Goal: Information Seeking & Learning: Find specific page/section

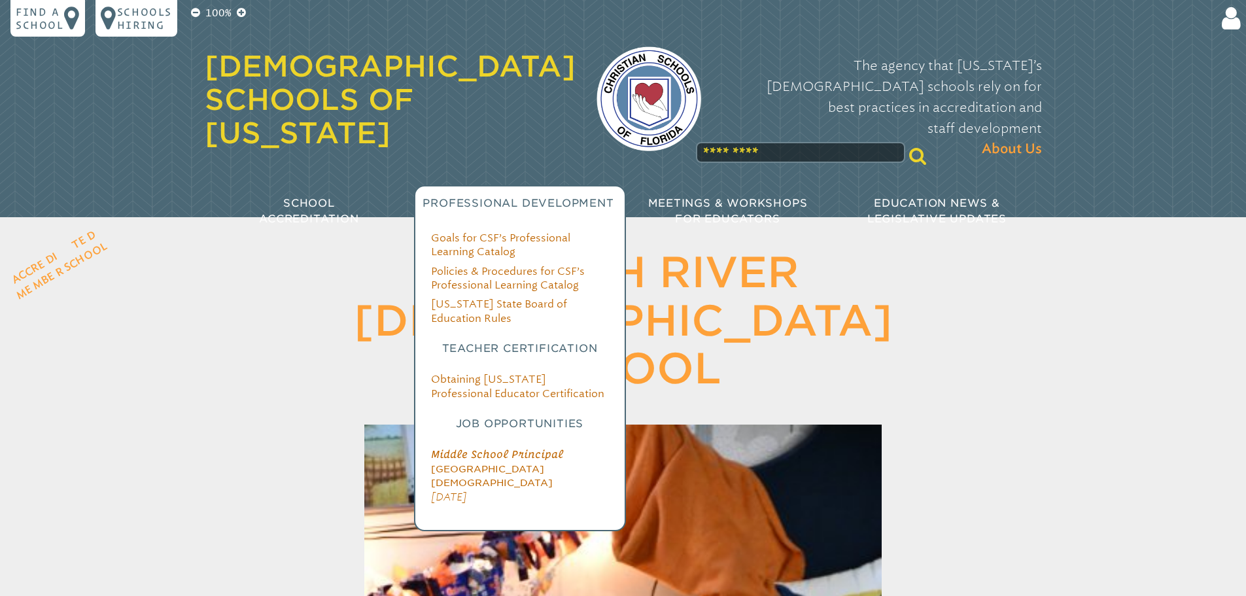
click at [490, 447] on li "Middle School Principal [GEOGRAPHIC_DATA][DEMOGRAPHIC_DATA] [DATE]" at bounding box center [520, 475] width 178 height 56
click at [485, 463] on span "[GEOGRAPHIC_DATA][DEMOGRAPHIC_DATA]" at bounding box center [492, 475] width 122 height 25
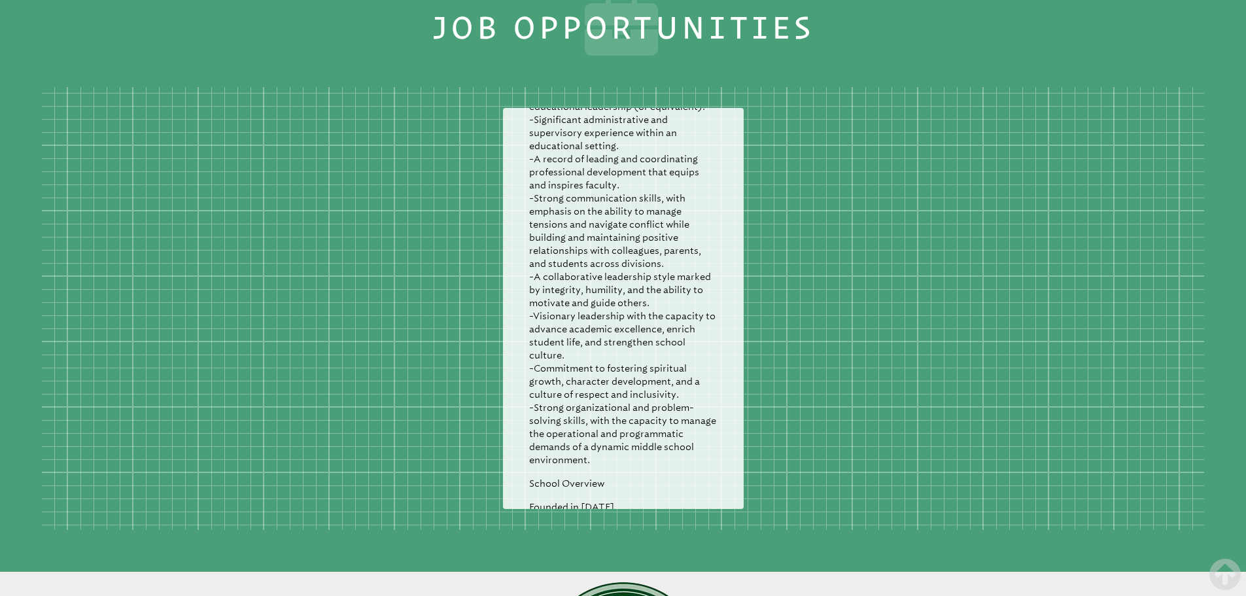
scroll to position [1164, 0]
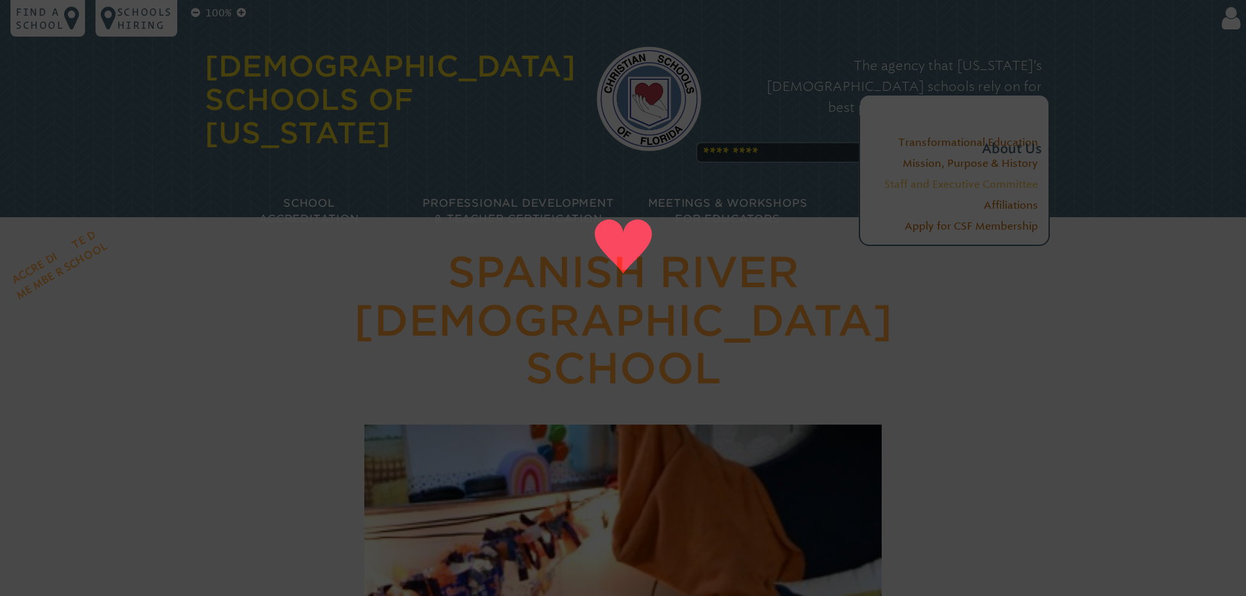
click at [944, 186] on link "Staff and Executive Committee" at bounding box center [961, 184] width 154 height 12
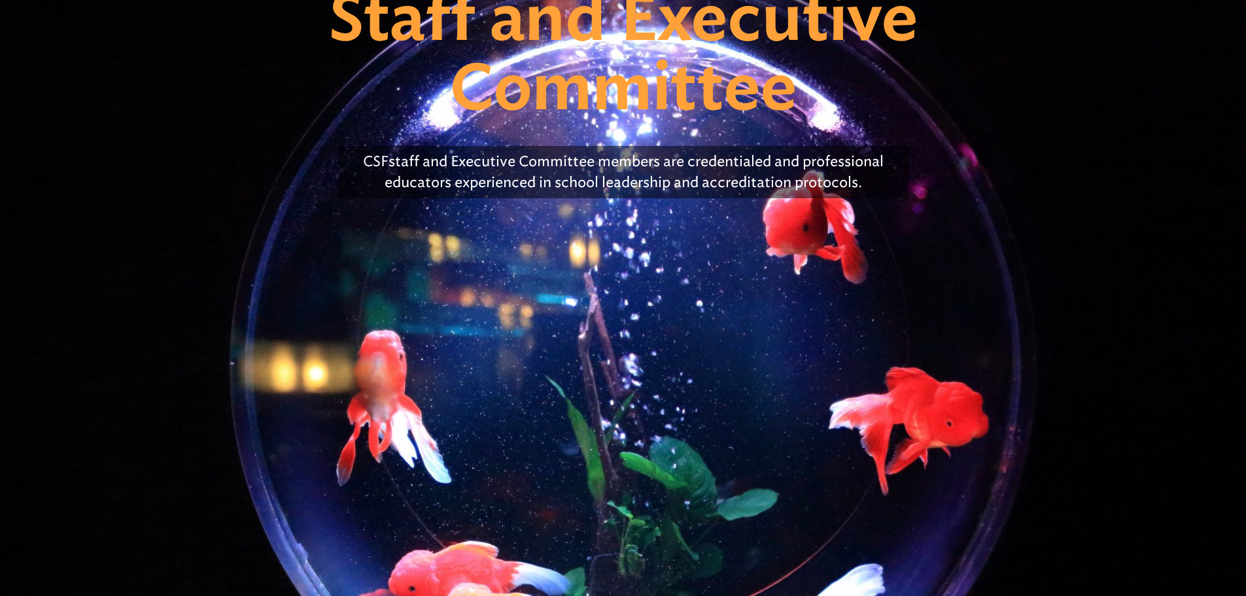
scroll to position [196, 0]
